Goal: Find specific page/section: Find specific page/section

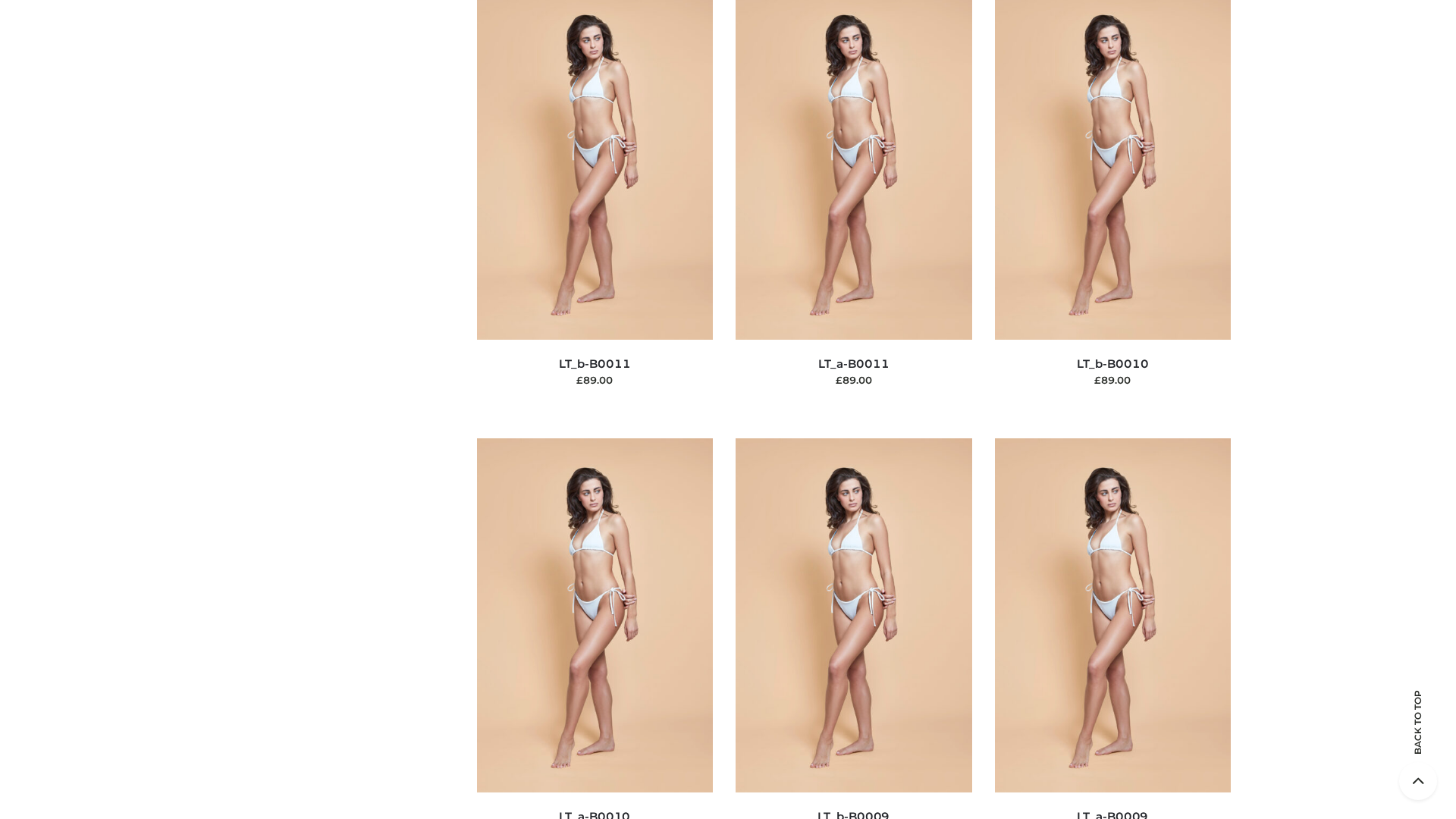
scroll to position [6808, 0]
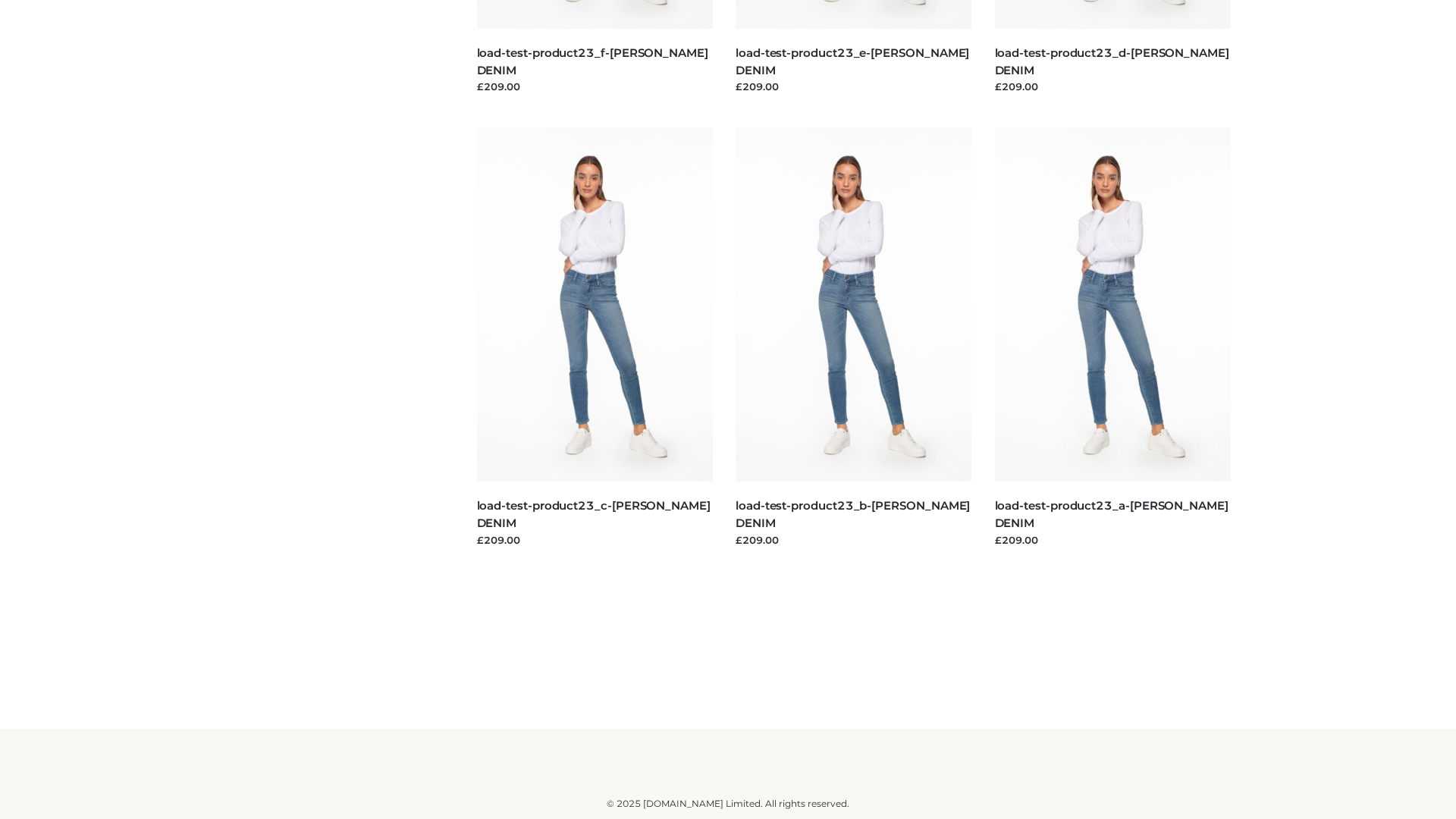
scroll to position [1330, 0]
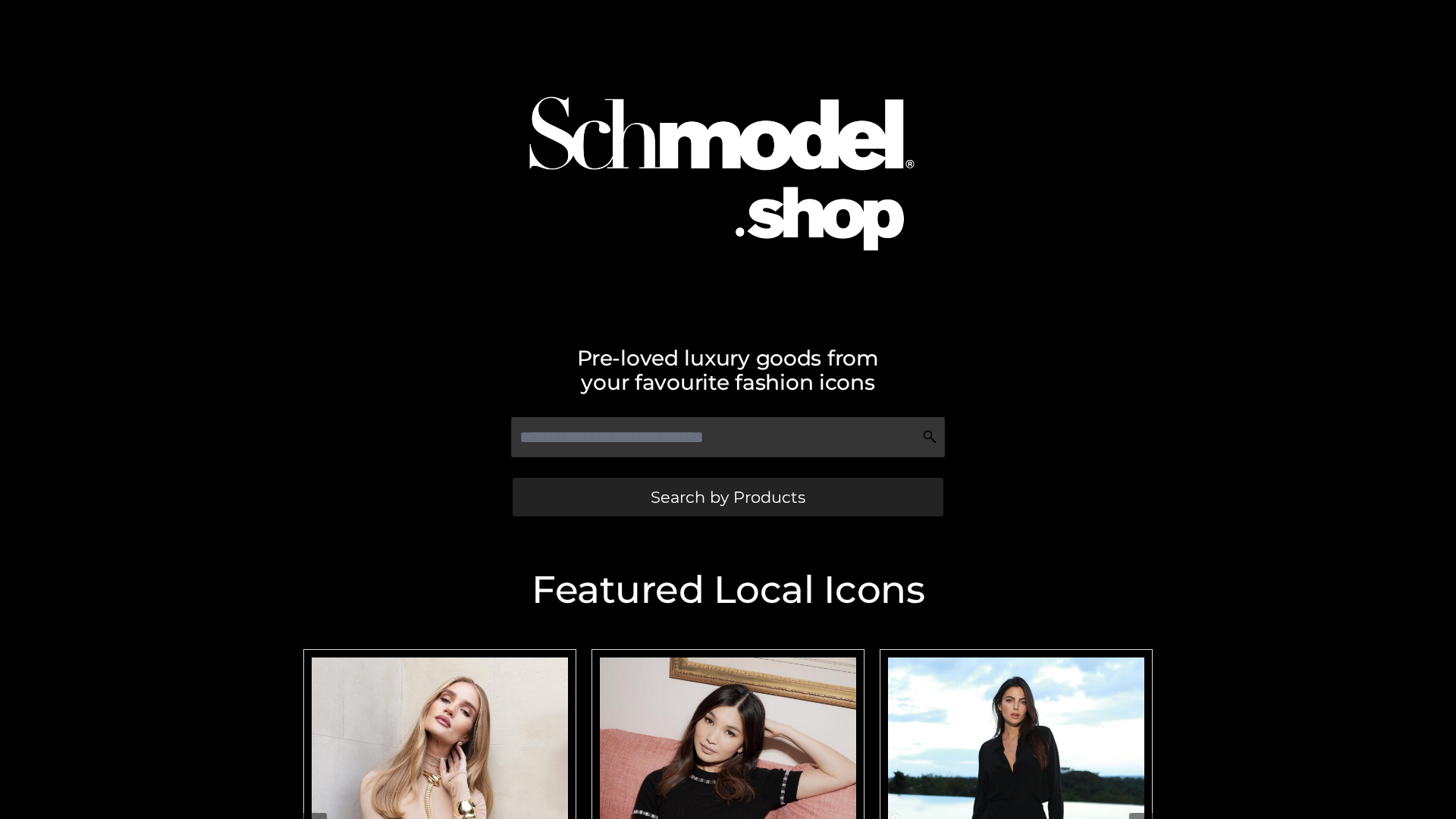
click at [727, 496] on span "Search by Products" at bounding box center [728, 496] width 155 height 16
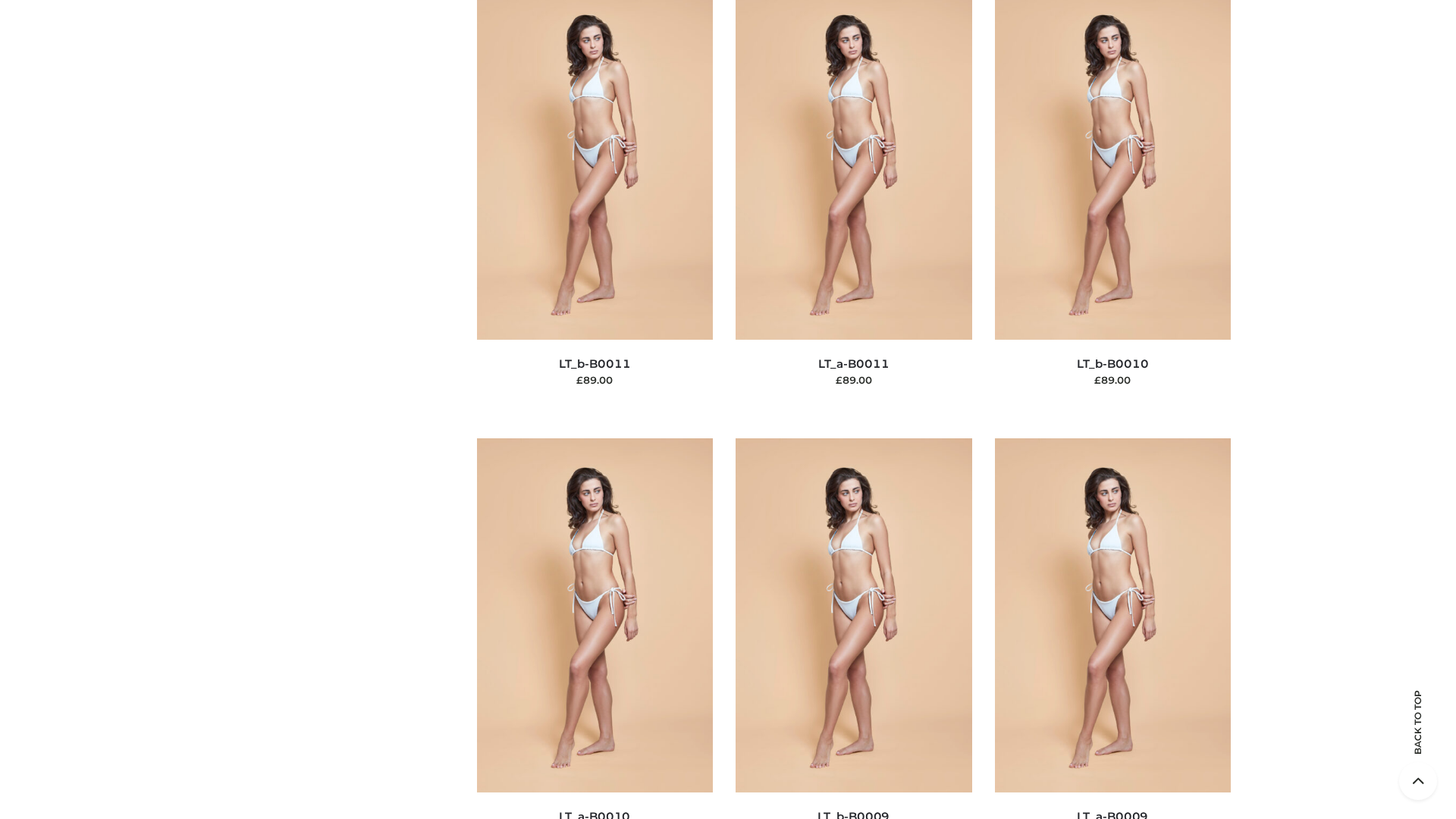
scroll to position [6808, 0]
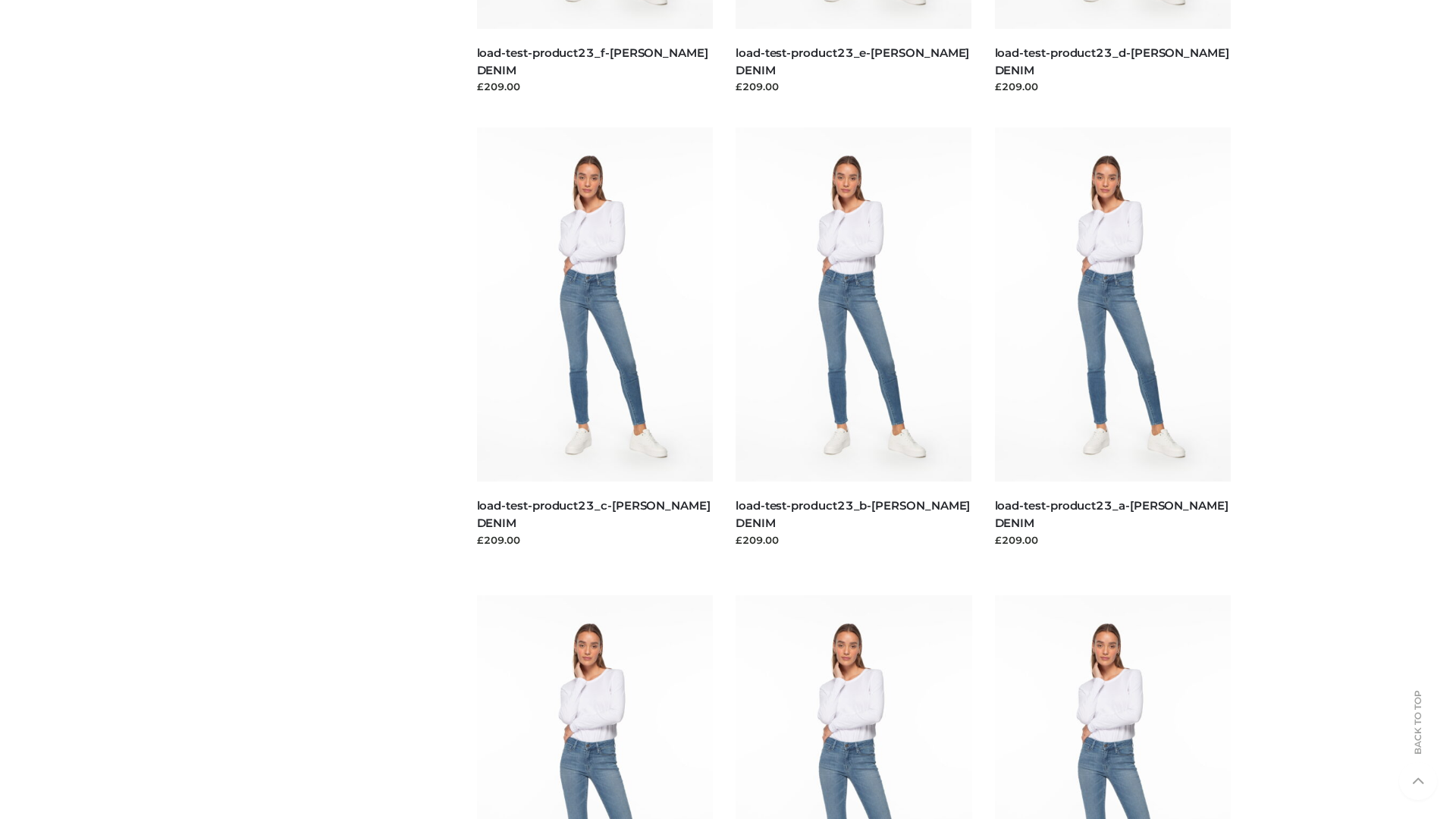
scroll to position [1330, 0]
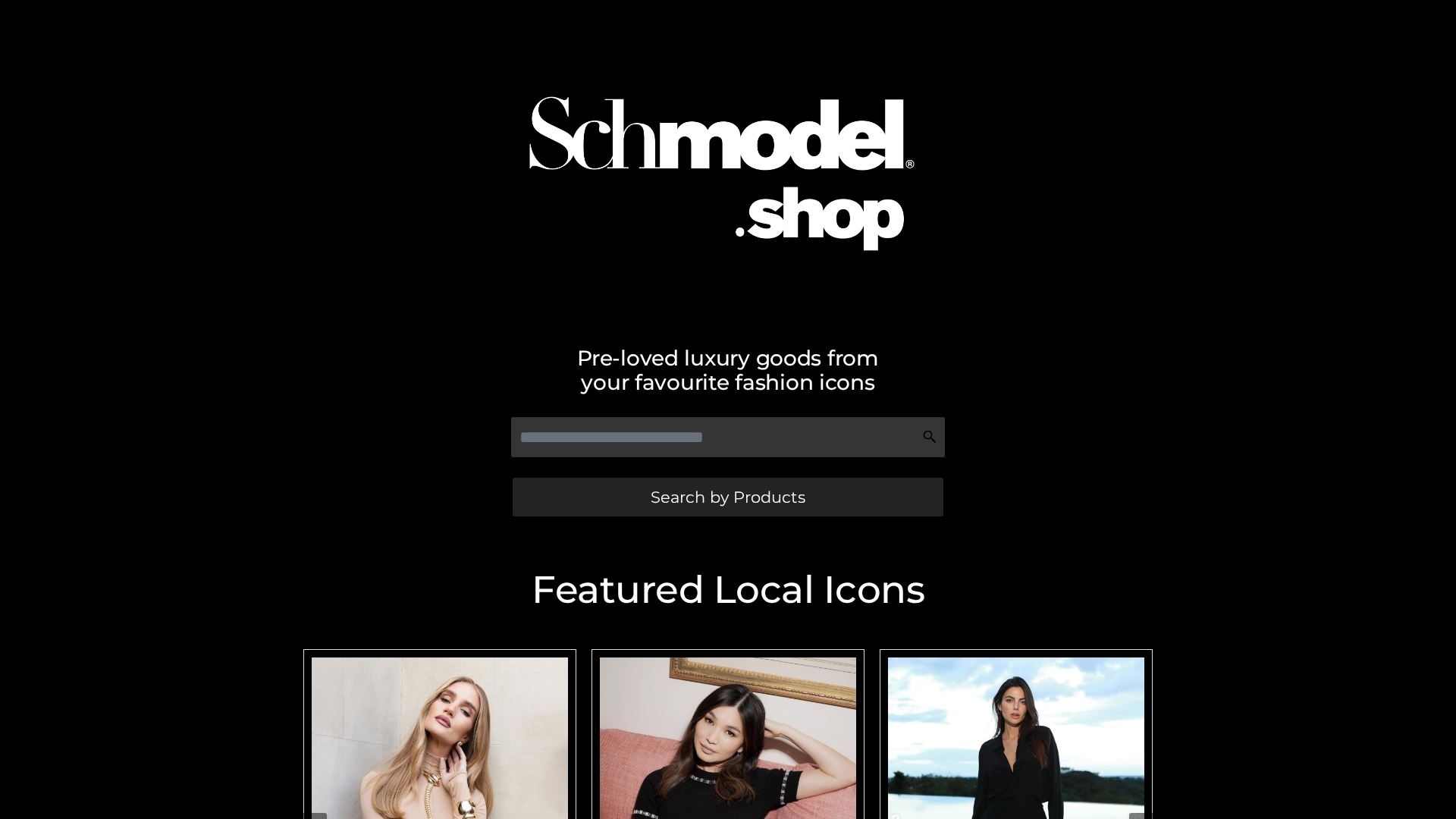
click at [727, 496] on span "Search by Products" at bounding box center [728, 496] width 155 height 16
